Goal: Task Accomplishment & Management: Complete application form

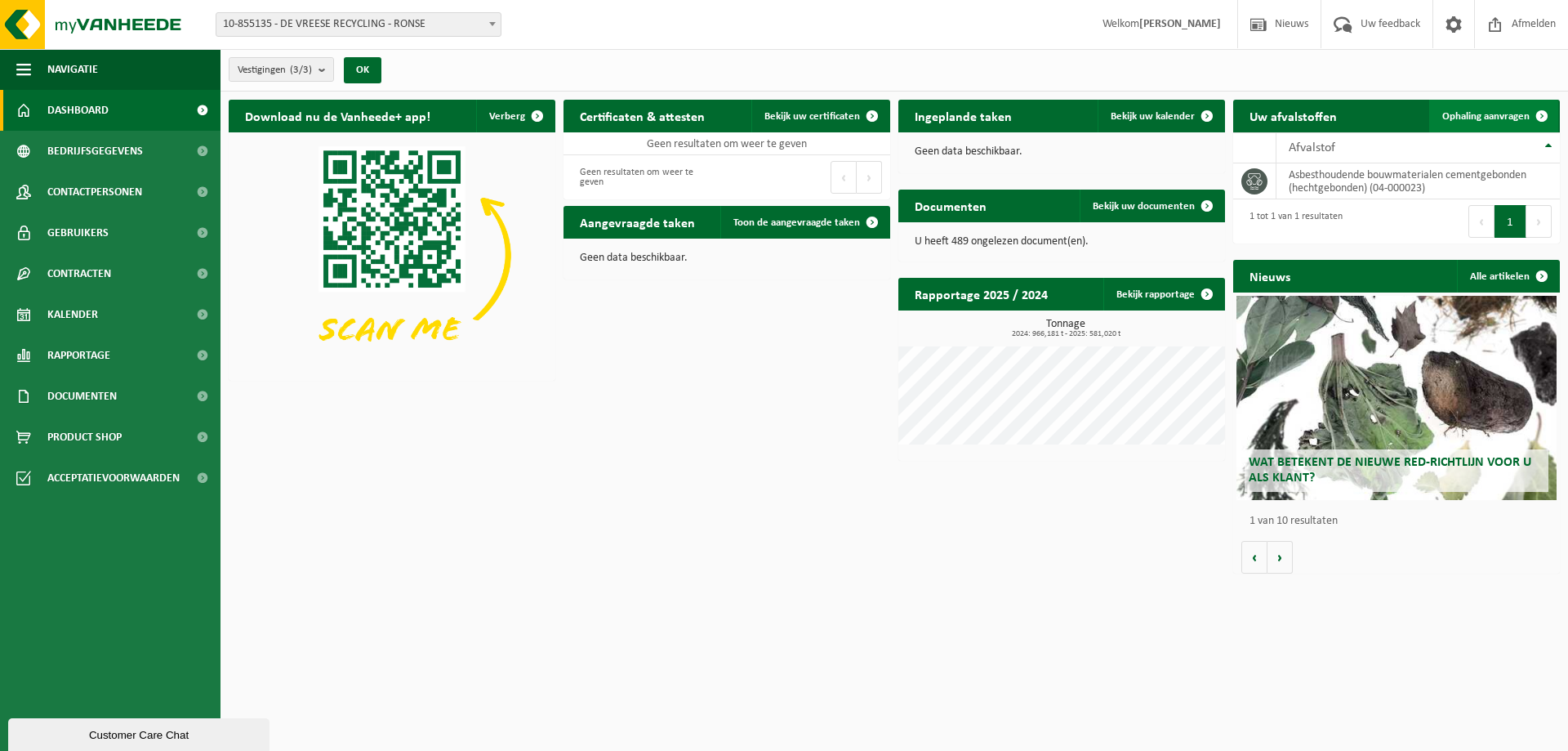
click at [1492, 115] on span "Ophaling aanvragen" at bounding box center [1485, 116] width 87 height 11
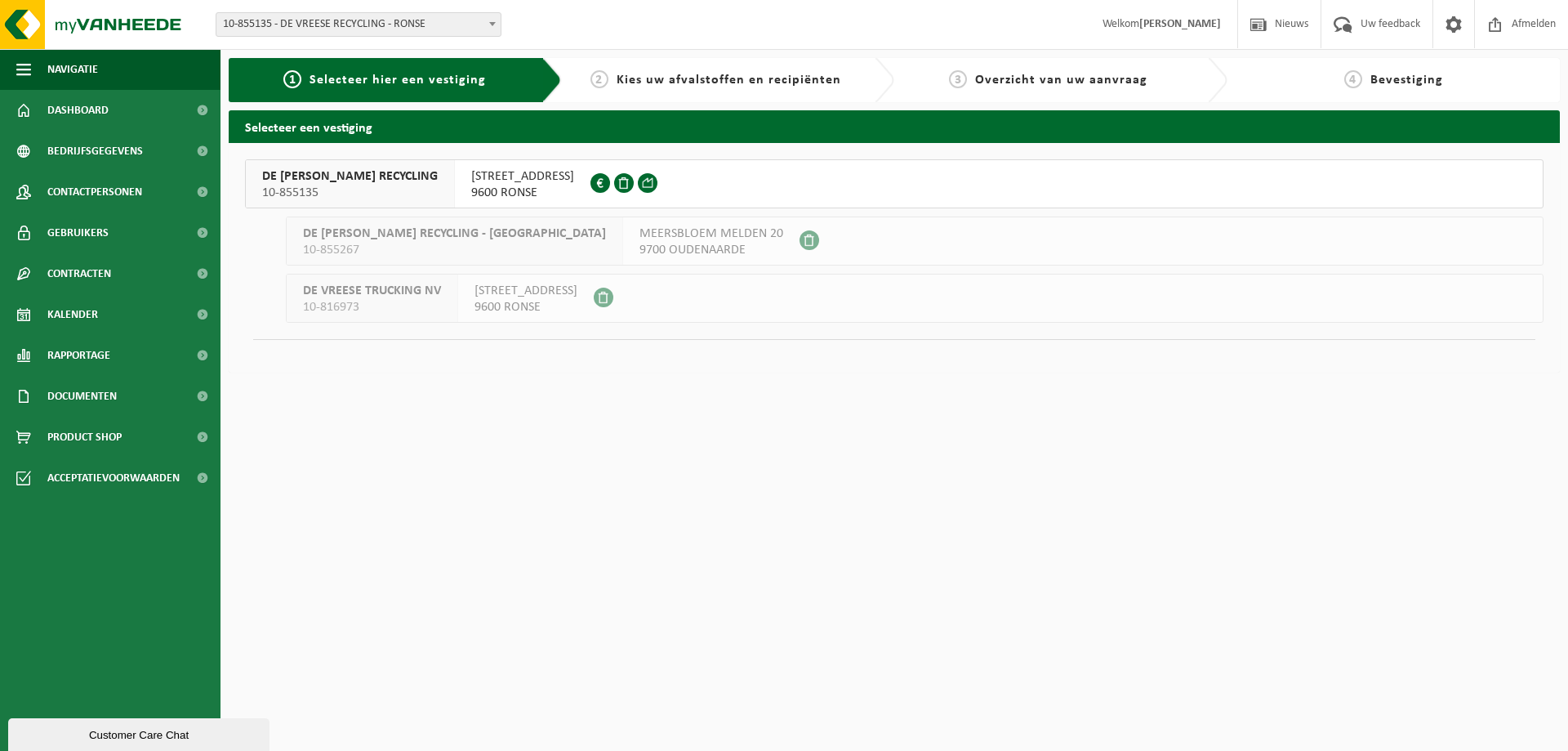
click at [502, 183] on span "[STREET_ADDRESS]" at bounding box center [522, 176] width 103 height 17
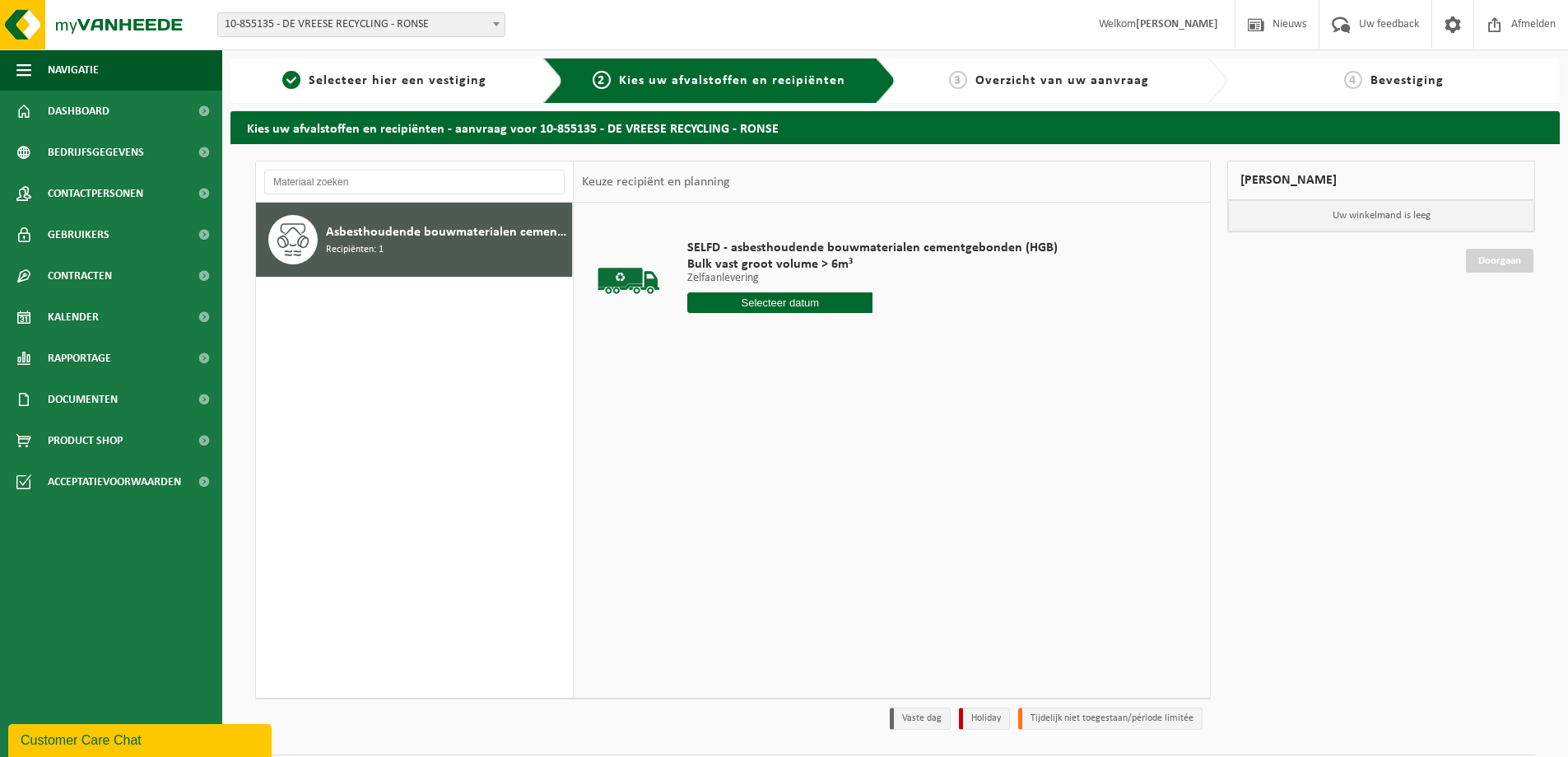
click at [793, 303] on input "text" at bounding box center [780, 302] width 185 height 21
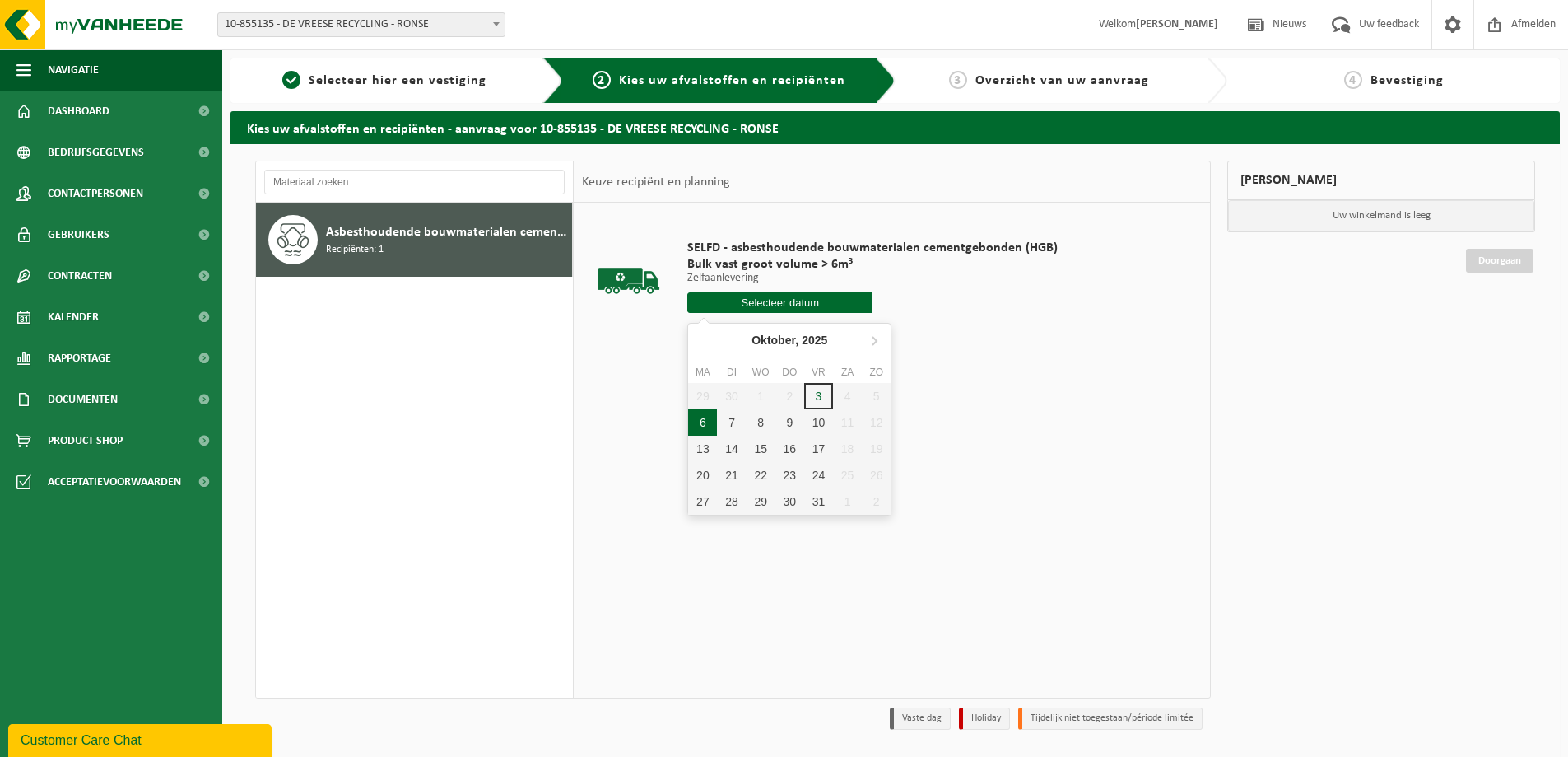
click at [698, 424] on div "6" at bounding box center [702, 422] width 29 height 27
type input "Van 2025-10-06"
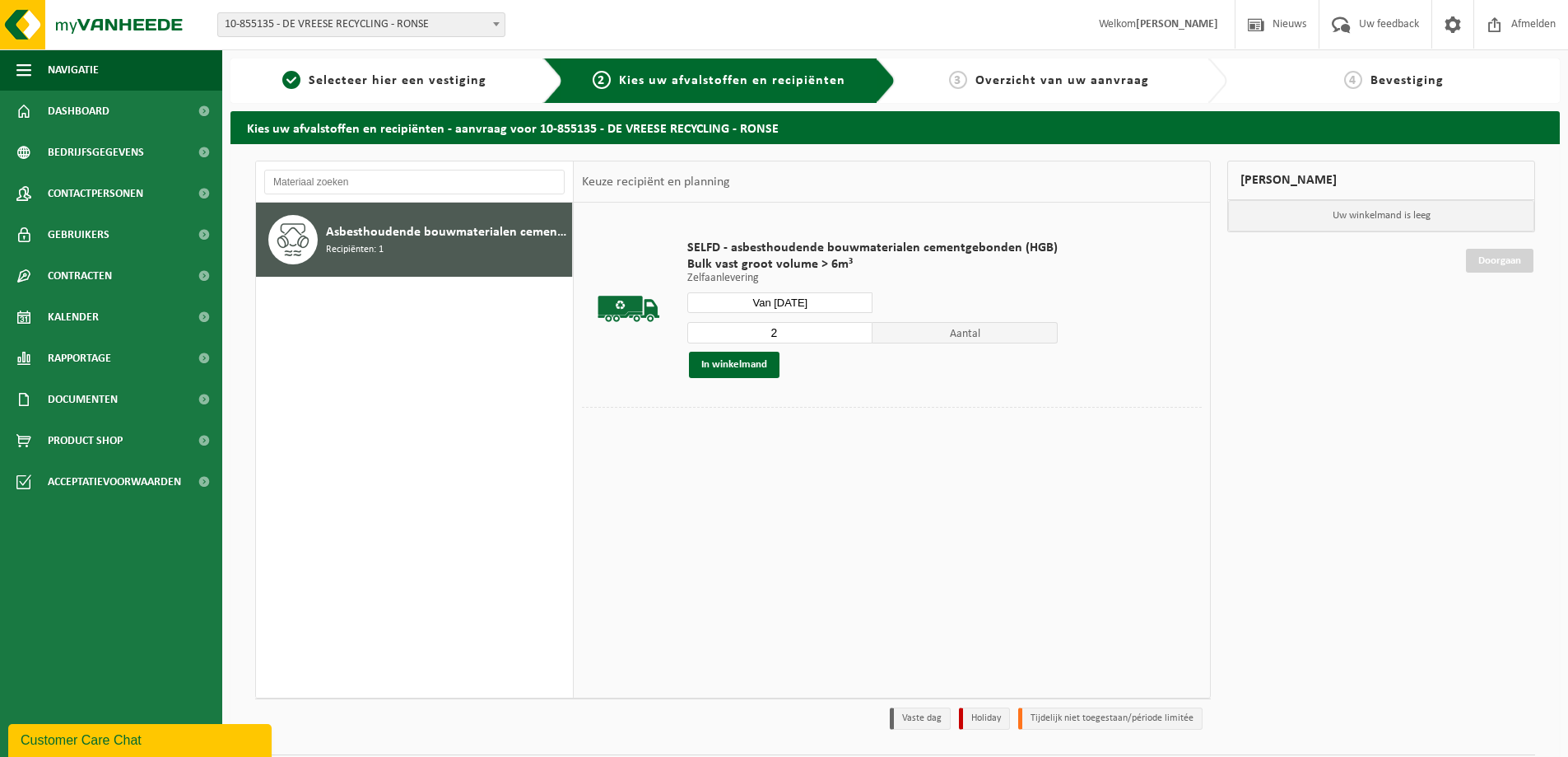
click at [851, 330] on input "2" at bounding box center [780, 333] width 185 height 22
click at [856, 329] on input "3" at bounding box center [780, 333] width 185 height 22
type input "4"
click at [856, 329] on input "4" at bounding box center [780, 333] width 185 height 22
click at [743, 358] on button "In winkelmand" at bounding box center [734, 365] width 91 height 27
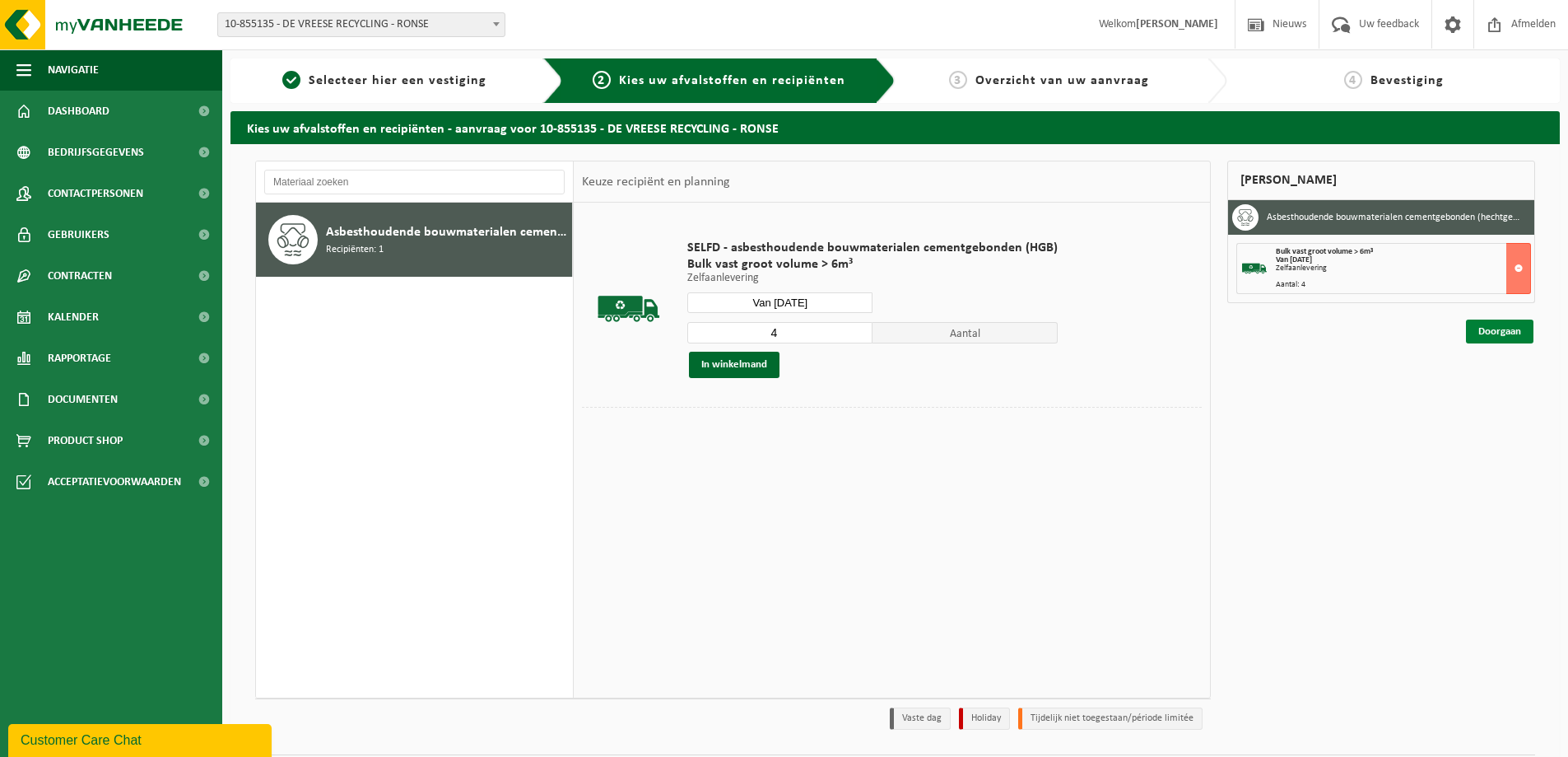
click at [1503, 328] on link "Doorgaan" at bounding box center [1500, 331] width 67 height 24
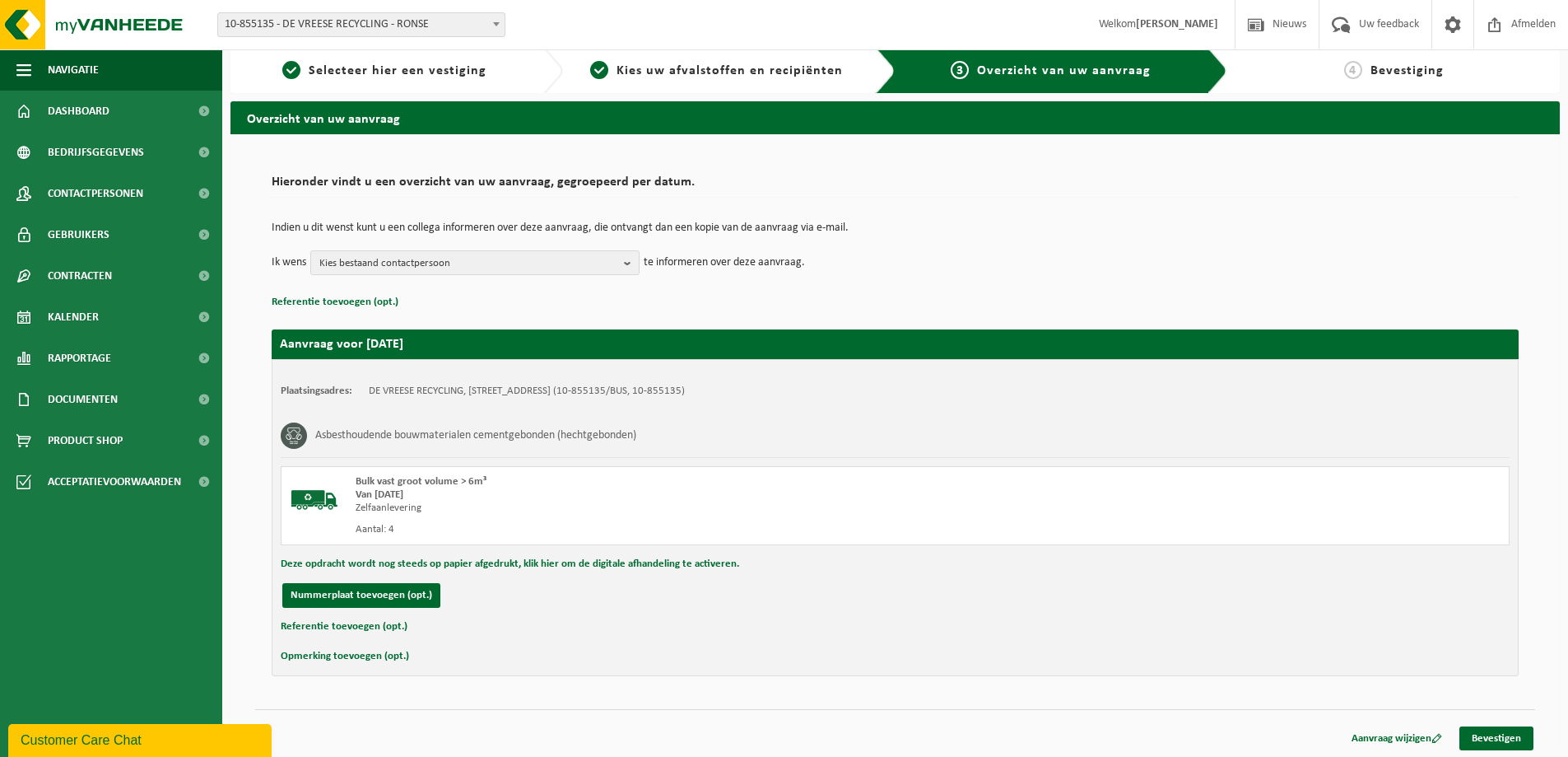
scroll to position [12, 0]
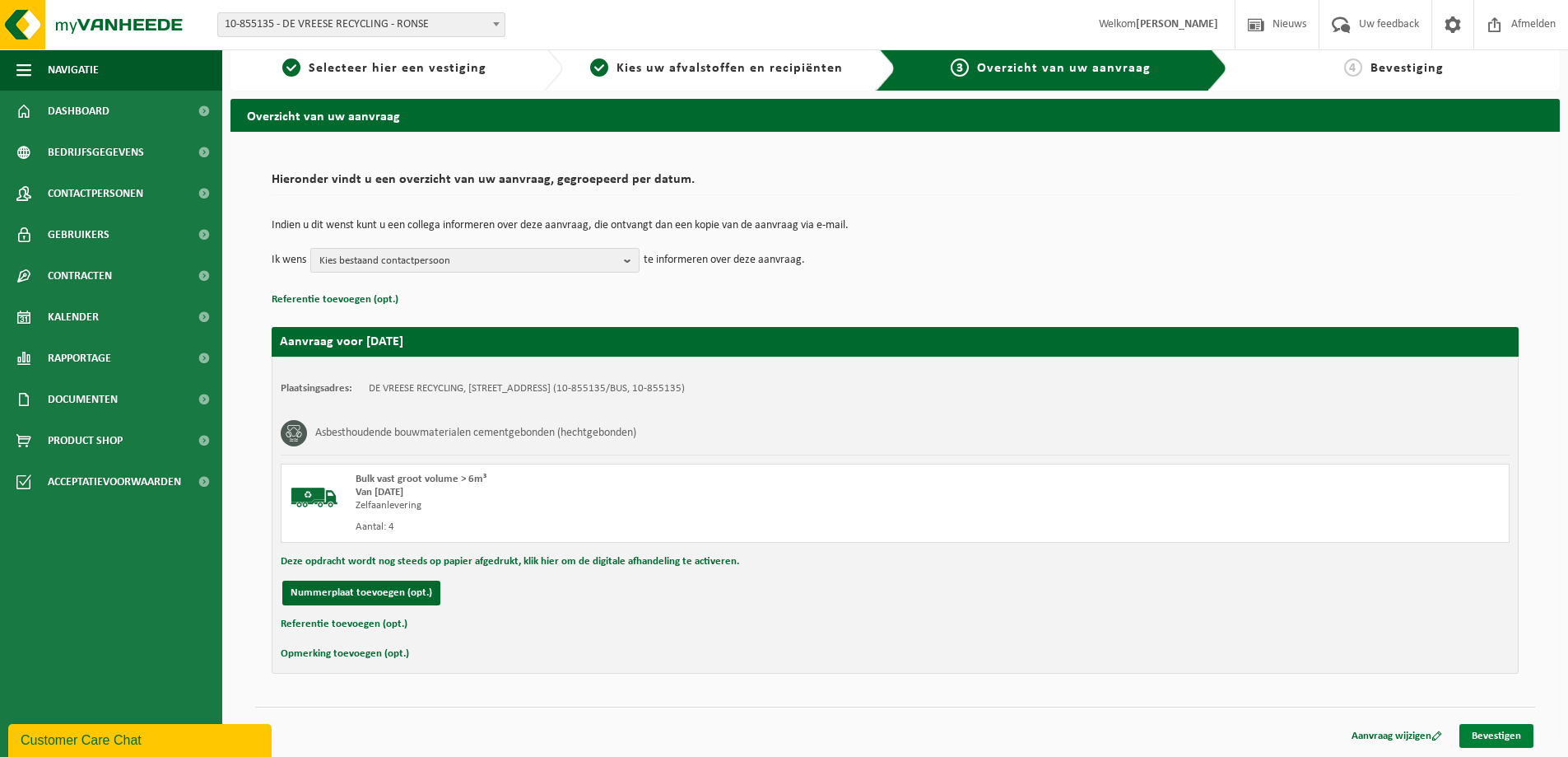
click at [1496, 741] on link "Bevestigen" at bounding box center [1496, 735] width 74 height 24
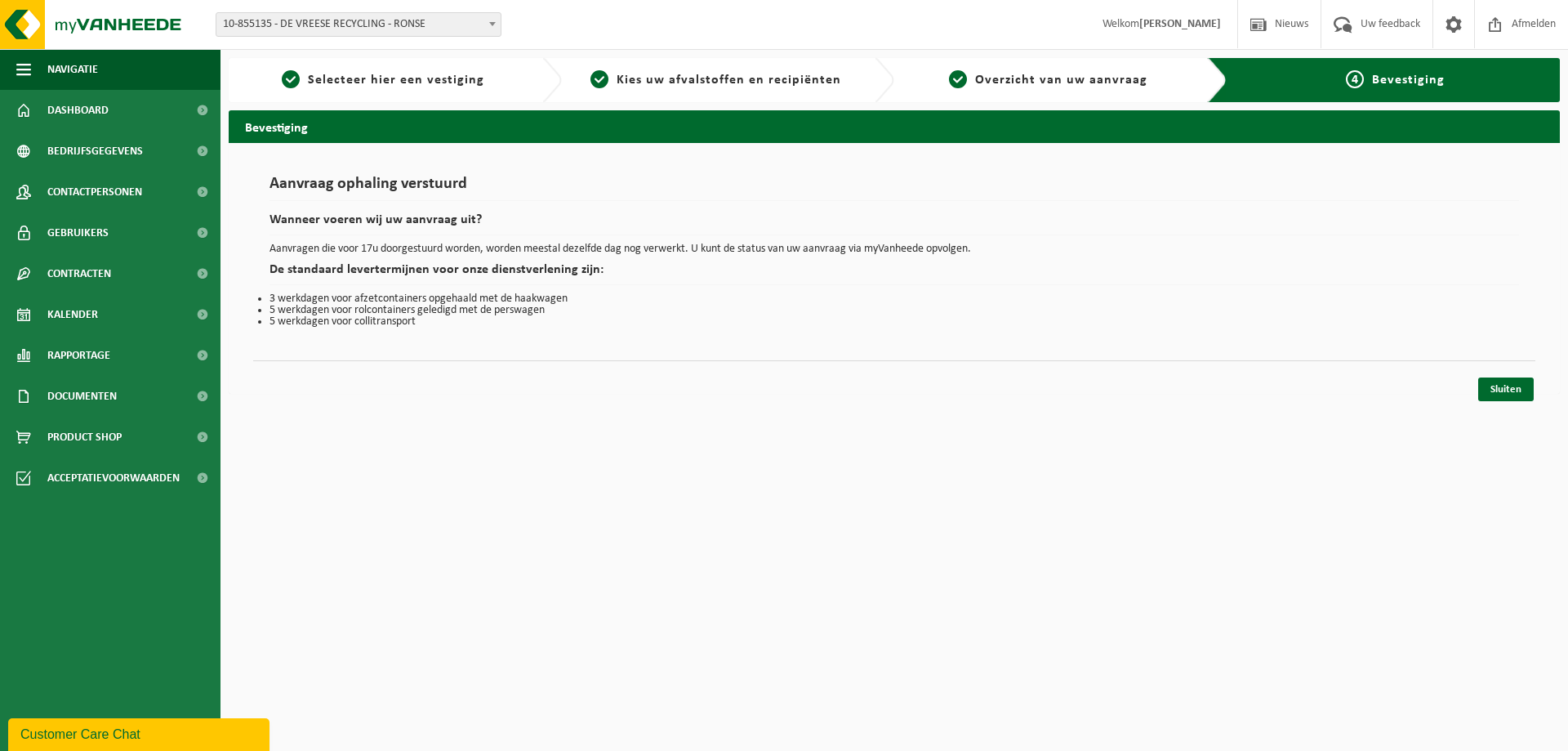
drag, startPoint x: 1502, startPoint y: 402, endPoint x: 1496, endPoint y: 350, distance: 52.3
click at [1501, 394] on div "Navigatie Nieuws Uw feedback Afmelden Dashboard Bedrijfsgegevens Contactpersone…" at bounding box center [784, 205] width 1568 height 410
drag, startPoint x: 1502, startPoint y: 387, endPoint x: 1507, endPoint y: 375, distance: 13.0
click at [1502, 388] on link "Sluiten" at bounding box center [1505, 389] width 56 height 24
